Goal: Task Accomplishment & Management: Manage account settings

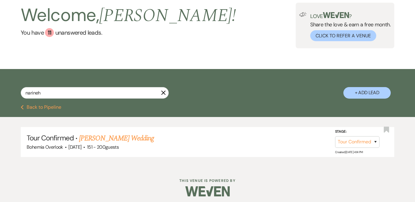
click at [50, 12] on h2 "Welcome, [PERSON_NAME] !" at bounding box center [128, 15] width 215 height 25
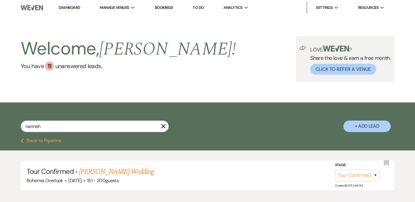
click at [167, 9] on link "Bookings" at bounding box center [164, 7] width 18 height 5
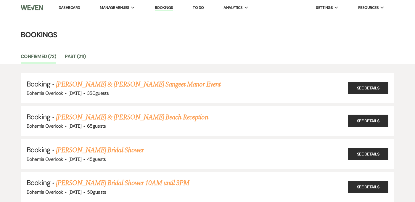
click at [200, 9] on link "To Do" at bounding box center [197, 7] width 11 height 5
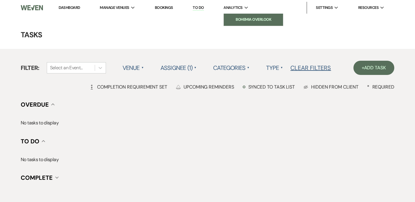
click at [251, 14] on link "Bohemia Overlook" at bounding box center [253, 20] width 59 height 12
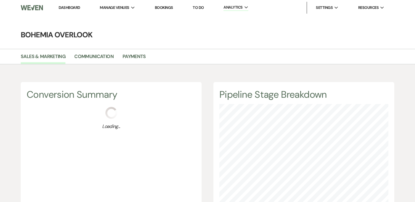
scroll to position [202, 415]
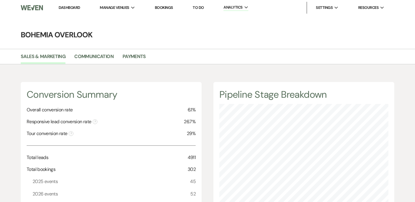
click at [168, 7] on link "Bookings" at bounding box center [164, 7] width 18 height 5
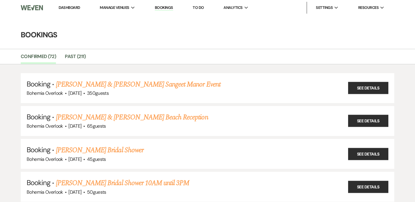
click at [73, 7] on link "Dashboard" at bounding box center [69, 7] width 21 height 5
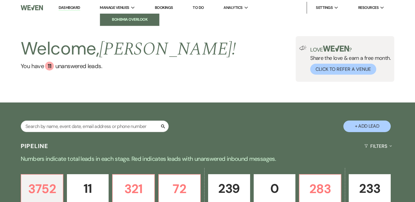
click at [125, 21] on li "Bohemia Overlook" at bounding box center [129, 20] width 53 height 6
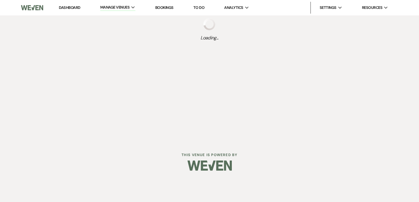
click at [163, 5] on link "Bookings" at bounding box center [164, 7] width 18 height 5
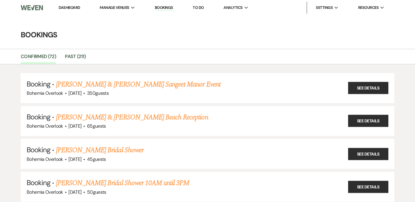
click at [199, 6] on link "To Do" at bounding box center [197, 7] width 11 height 5
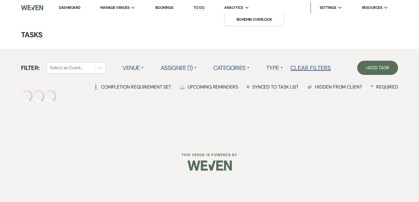
click at [249, 8] on icon "Expand" at bounding box center [247, 8] width 4 height 3
click at [64, 10] on li "Dashboard" at bounding box center [69, 8] width 27 height 12
click at [63, 6] on link "Dashboard" at bounding box center [69, 7] width 21 height 5
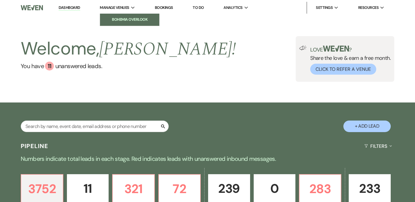
click at [116, 22] on li "Bohemia Overlook" at bounding box center [129, 20] width 53 height 6
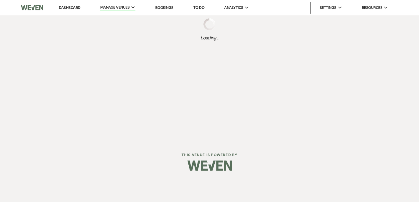
click at [166, 9] on link "Bookings" at bounding box center [164, 7] width 18 height 5
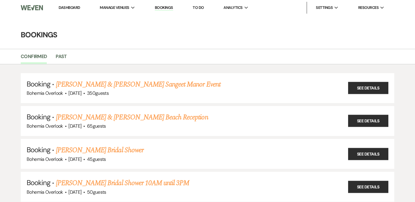
click at [200, 7] on link "To Do" at bounding box center [197, 7] width 11 height 5
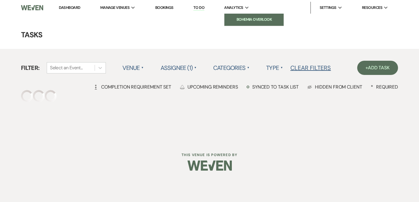
click at [240, 22] on li "Bohemia Overlook" at bounding box center [253, 20] width 53 height 6
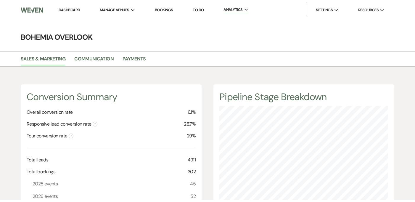
scroll to position [295460, 295247]
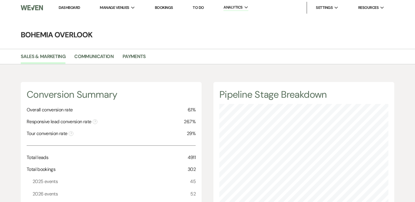
click at [198, 8] on link "To Do" at bounding box center [197, 7] width 11 height 5
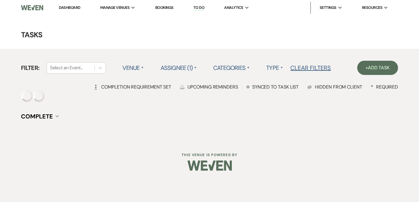
click at [167, 7] on link "Bookings" at bounding box center [164, 7] width 18 height 5
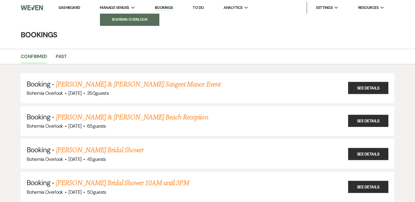
click at [116, 22] on li "Bohemia Overlook" at bounding box center [129, 20] width 53 height 6
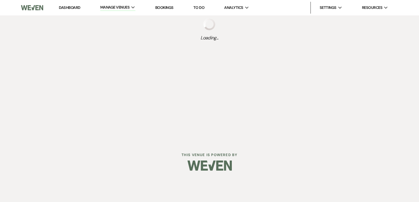
click at [67, 8] on link "Dashboard" at bounding box center [69, 7] width 21 height 5
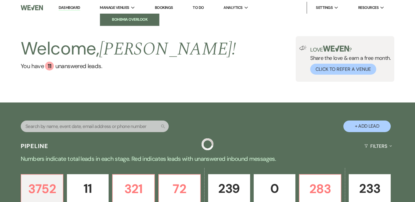
click at [119, 20] on li "Bohemia Overlook" at bounding box center [129, 20] width 53 height 6
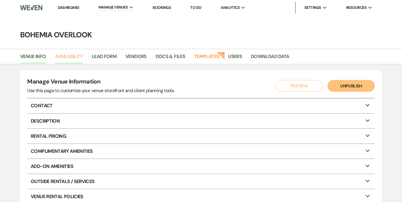
click at [73, 55] on link "Availability" at bounding box center [69, 58] width 28 height 11
select select "3"
select select "2026"
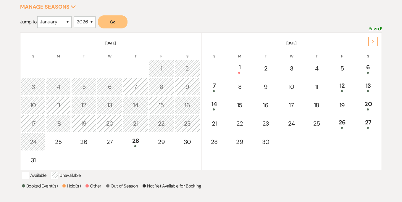
scroll to position [96, 0]
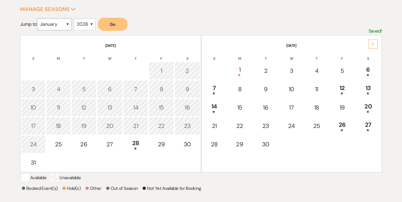
click at [54, 26] on select "January February March April May June July August September October November De…" at bounding box center [54, 25] width 34 height 12
select select "6"
click at [119, 26] on button "Go" at bounding box center [113, 24] width 30 height 13
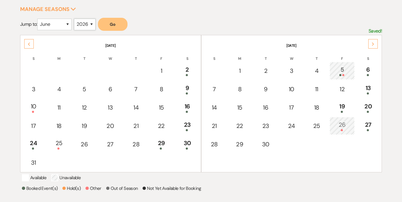
click at [79, 25] on select "2025 2026 2027 2028 2029" at bounding box center [85, 25] width 22 height 12
select select "2027"
click at [117, 24] on button "Go" at bounding box center [113, 24] width 30 height 13
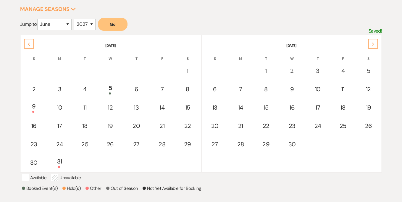
click at [113, 22] on button "Go" at bounding box center [113, 24] width 30 height 13
click at [390, 121] on div "Select the dates below when your property (the Bohemia Overlook ) is not availa…" at bounding box center [201, 106] width 402 height 264
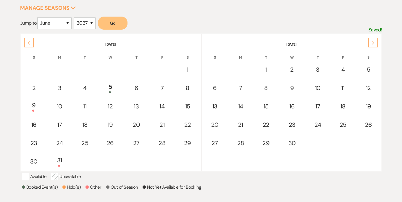
scroll to position [97, 0]
click at [71, 24] on select "January February March April May June July August September October November De…" at bounding box center [54, 24] width 34 height 12
select select "7"
click at [112, 25] on button "Go" at bounding box center [113, 23] width 30 height 13
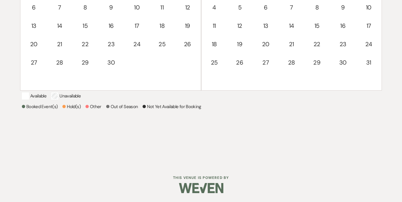
scroll to position [22, 0]
